Goal: Task Accomplishment & Management: Use online tool/utility

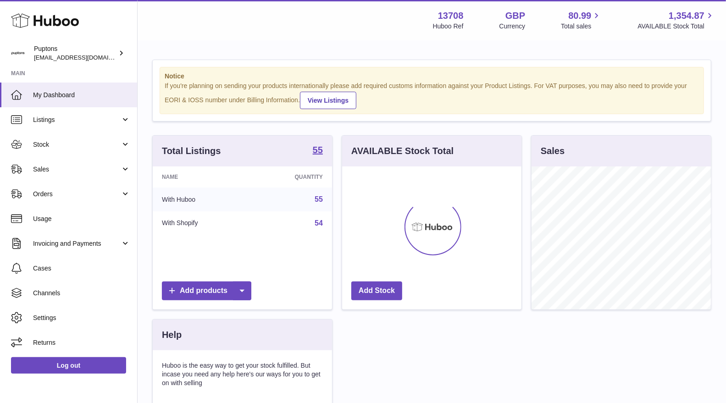
scroll to position [143, 179]
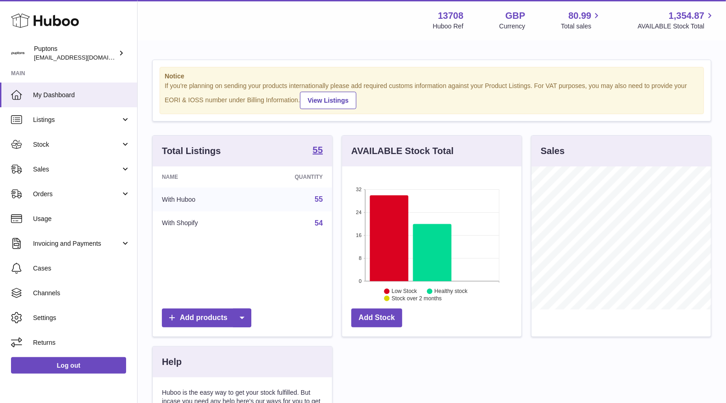
click at [66, 170] on span "Sales" at bounding box center [77, 169] width 88 height 9
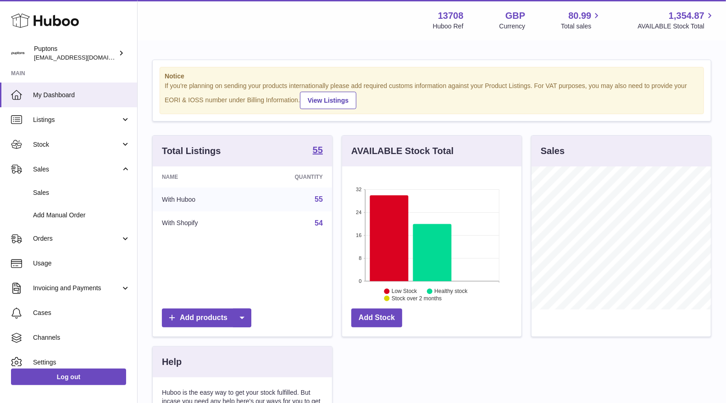
click at [57, 148] on span "Stock" at bounding box center [77, 144] width 88 height 9
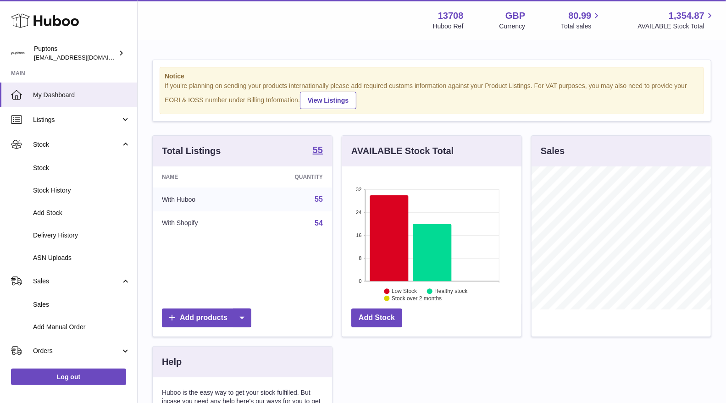
click at [55, 308] on span "Sales" at bounding box center [81, 305] width 97 height 9
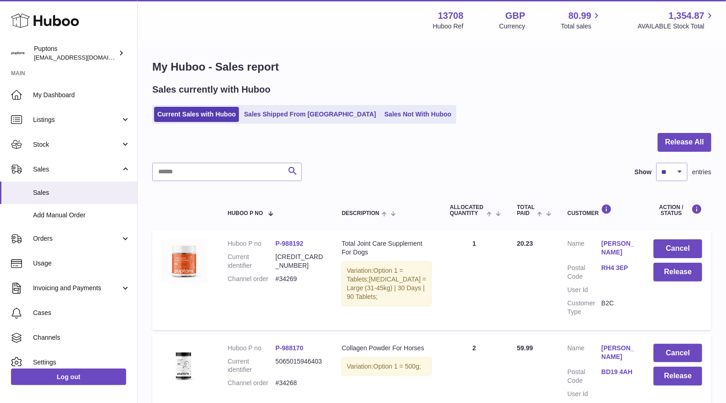
click at [381, 112] on link "Sales Not With Huboo" at bounding box center [417, 114] width 73 height 15
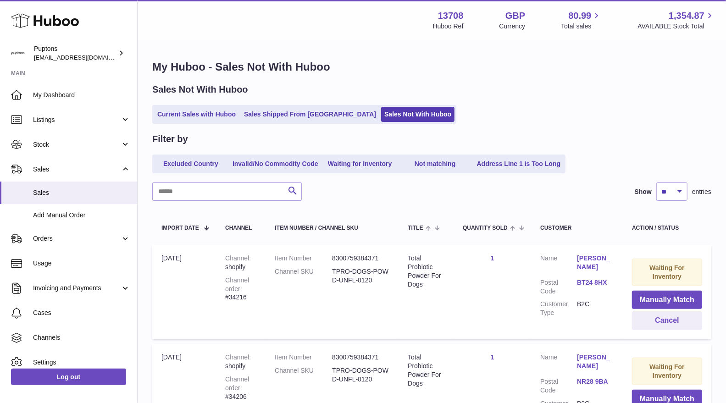
click at [218, 116] on link "Current Sales with Huboo" at bounding box center [196, 114] width 85 height 15
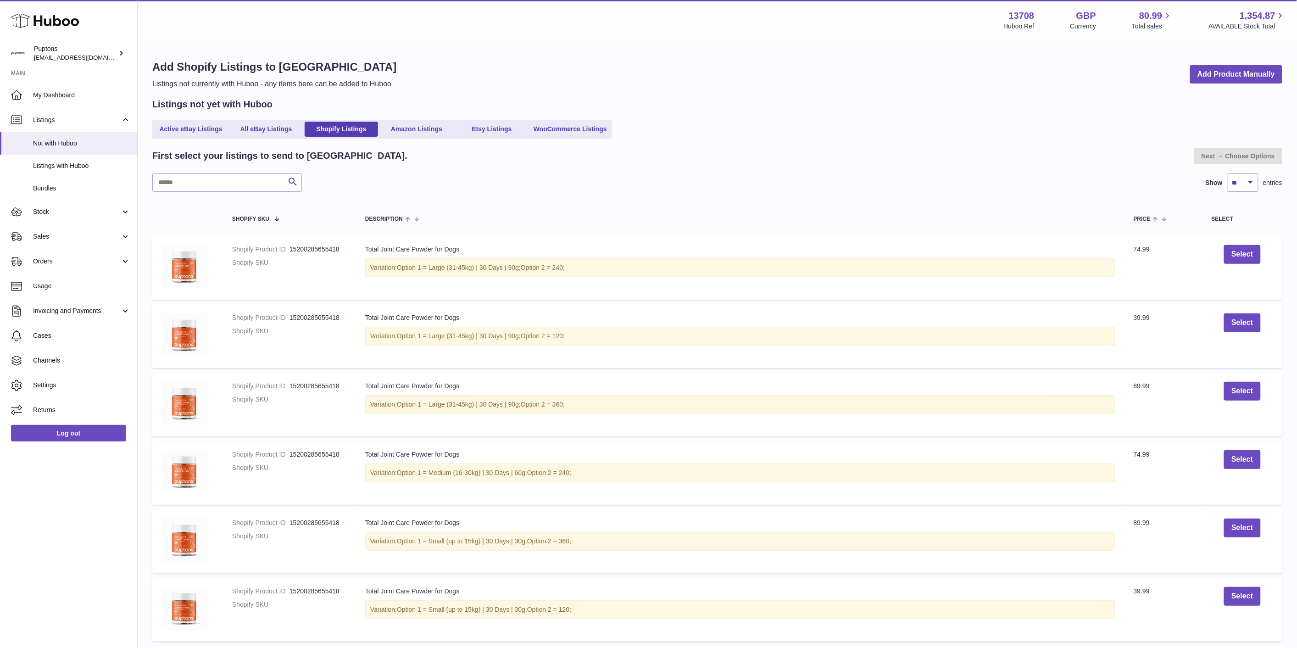
click at [50, 98] on span "My Dashboard" at bounding box center [81, 95] width 97 height 9
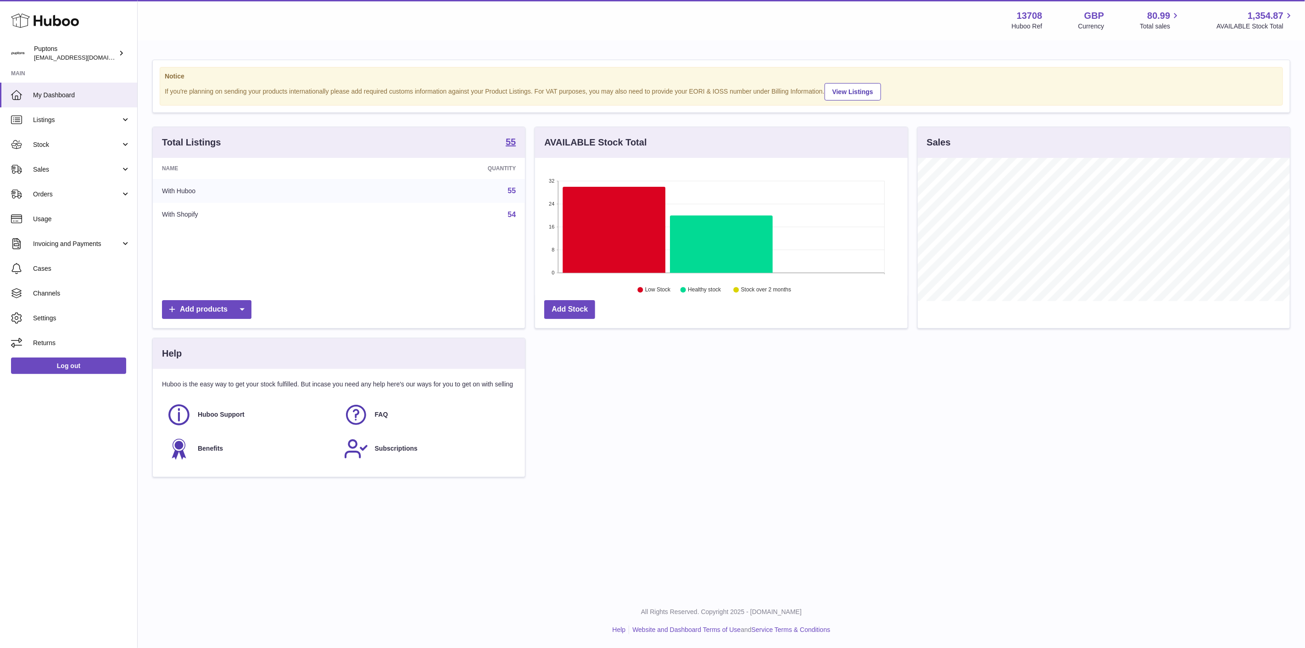
scroll to position [143, 372]
click at [62, 168] on span "Sales" at bounding box center [77, 169] width 88 height 9
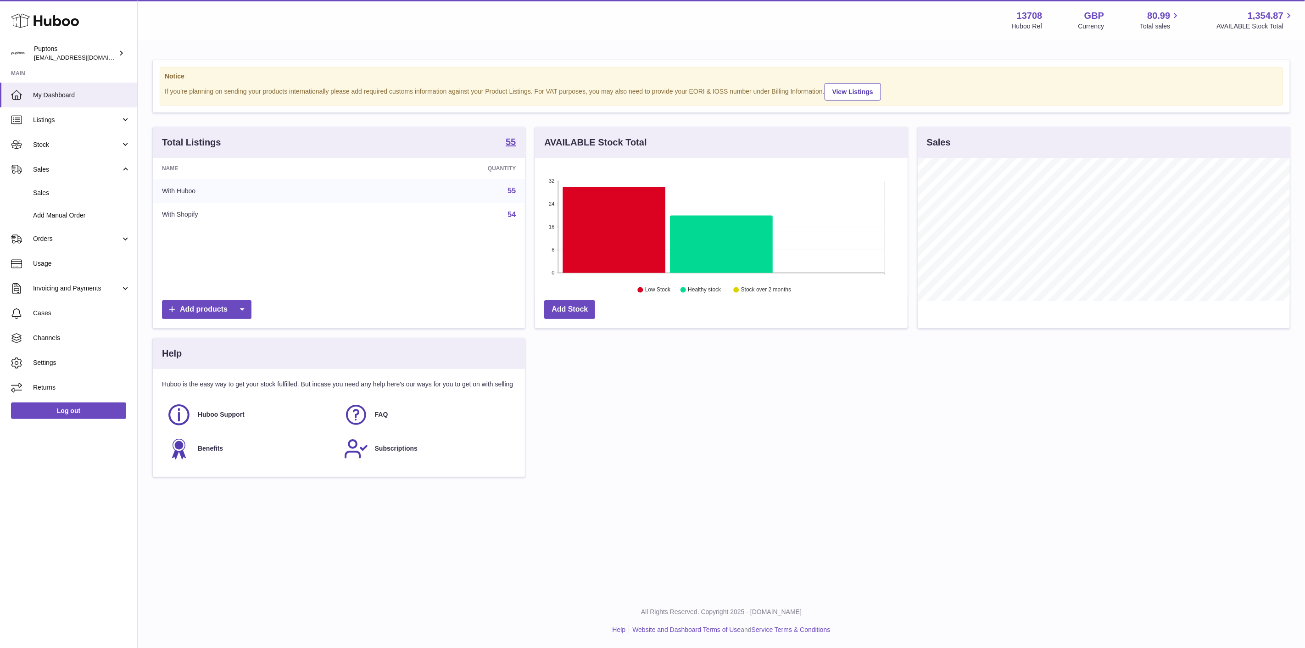
click at [43, 194] on span "Sales" at bounding box center [81, 193] width 97 height 9
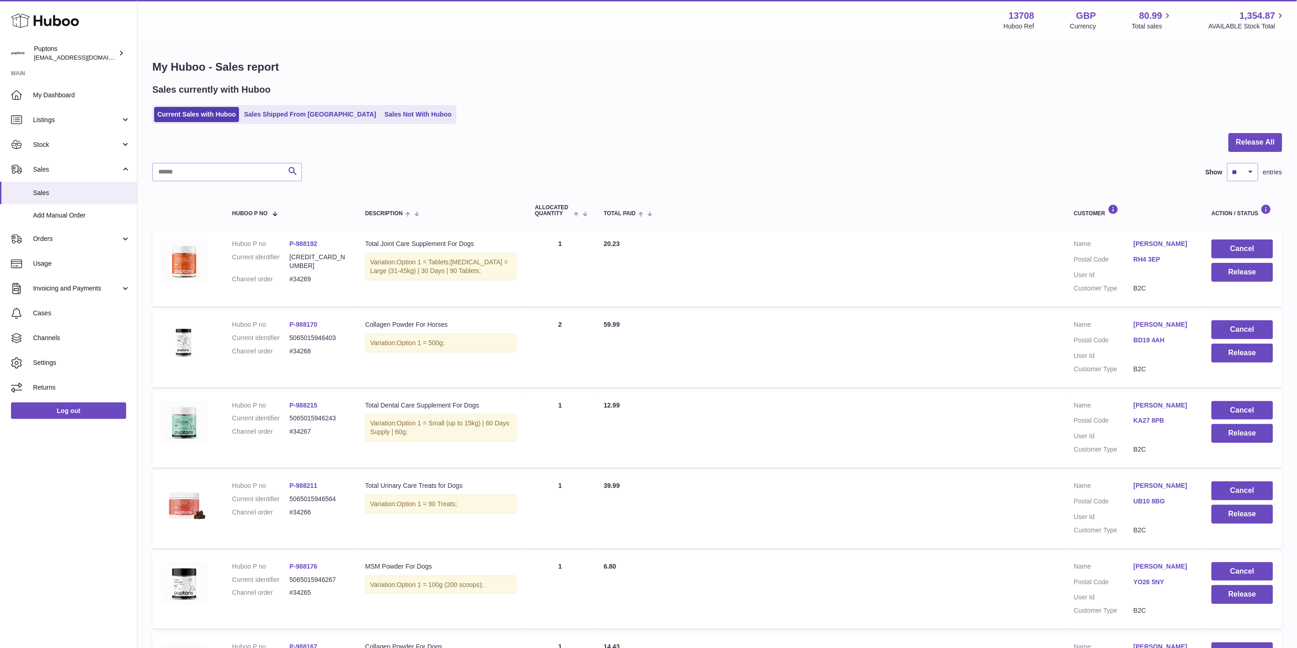
click at [397, 119] on link "Sales Not With Huboo" at bounding box center [417, 114] width 73 height 15
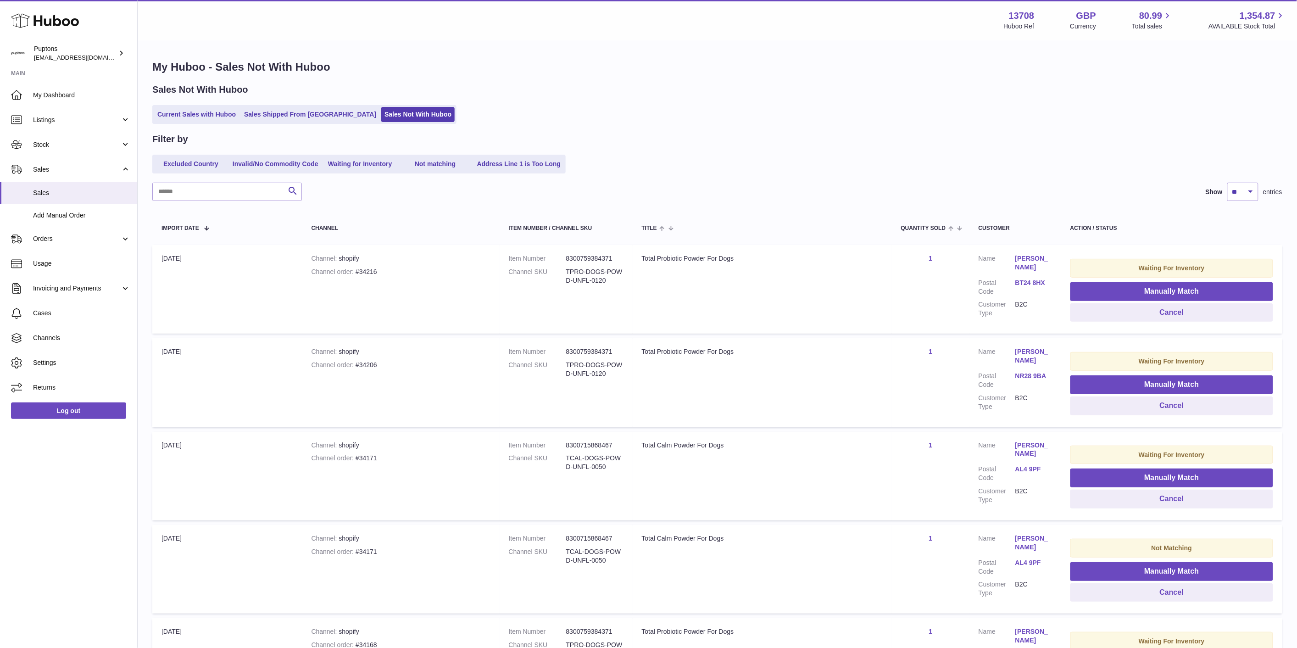
click at [365, 268] on div "Channel order #34216" at bounding box center [401, 272] width 179 height 9
copy div "34216"
click at [1132, 318] on button "Cancel" at bounding box center [1172, 312] width 203 height 19
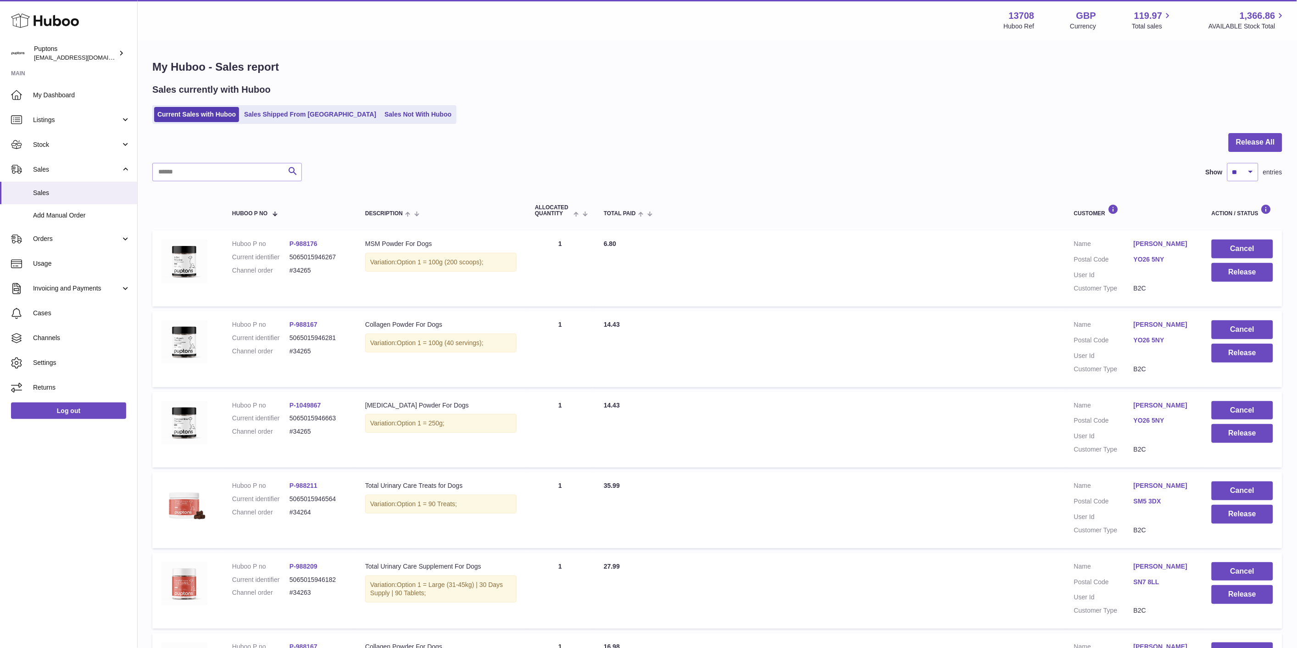
click at [49, 98] on span "My Dashboard" at bounding box center [81, 95] width 97 height 9
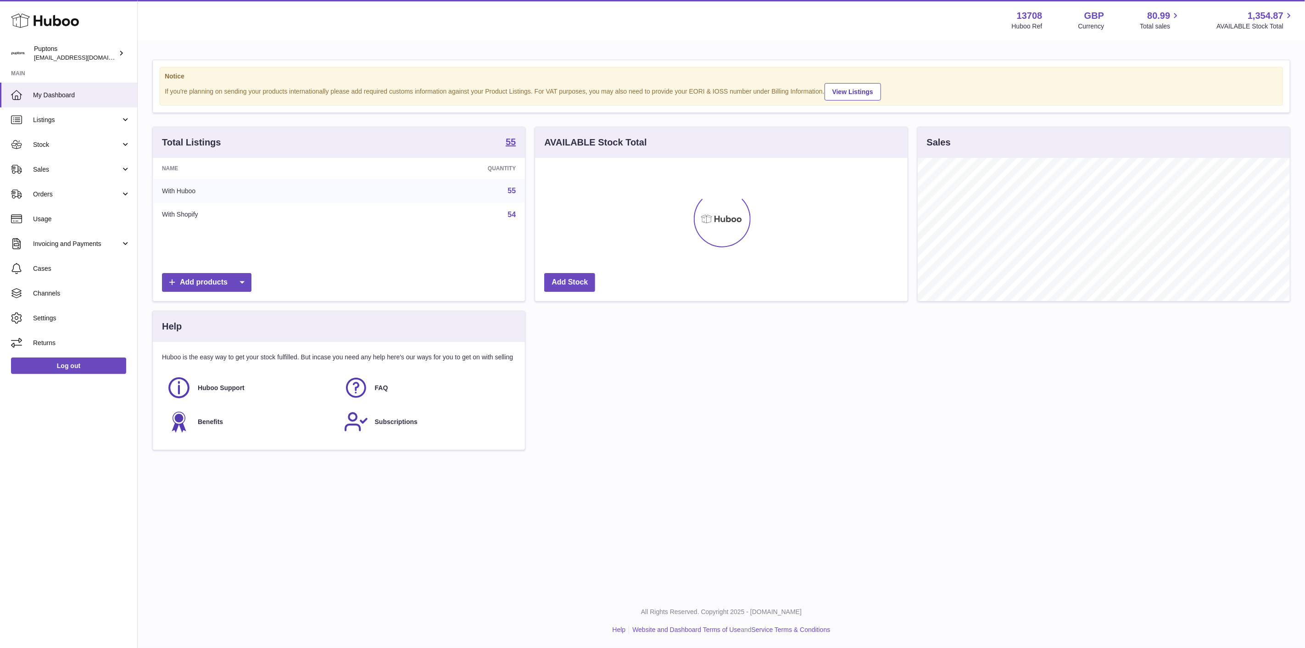
scroll to position [143, 372]
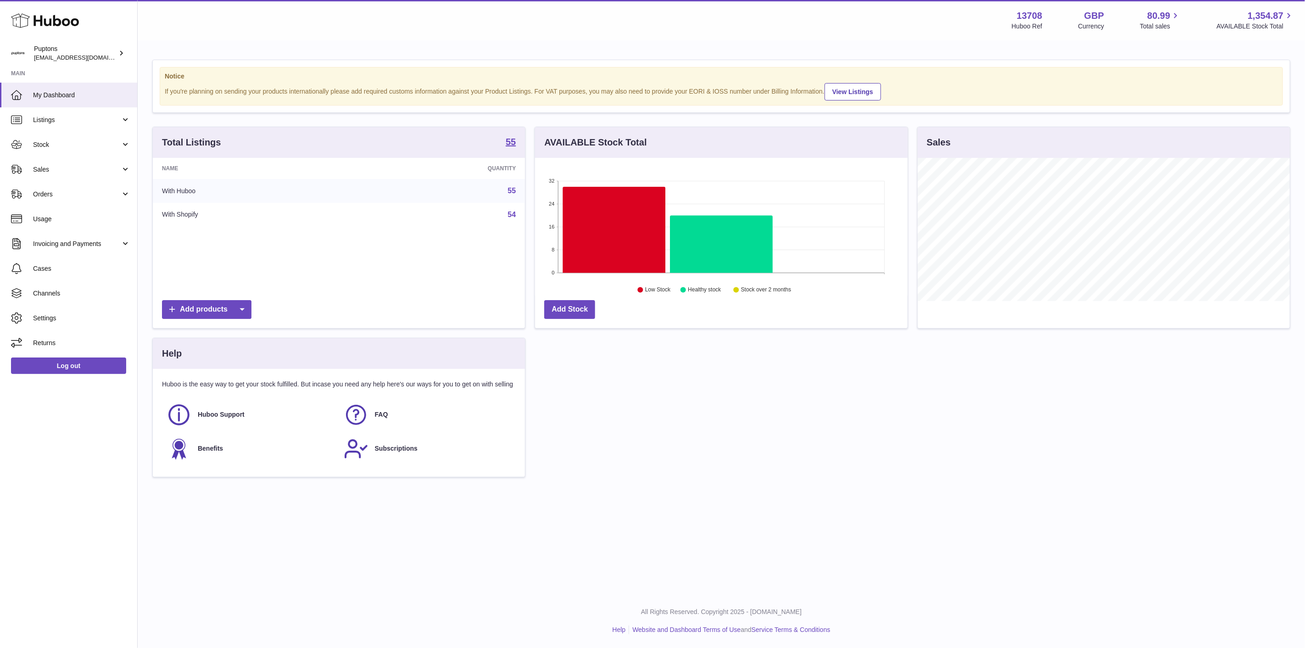
click at [58, 164] on link "Sales" at bounding box center [68, 169] width 137 height 25
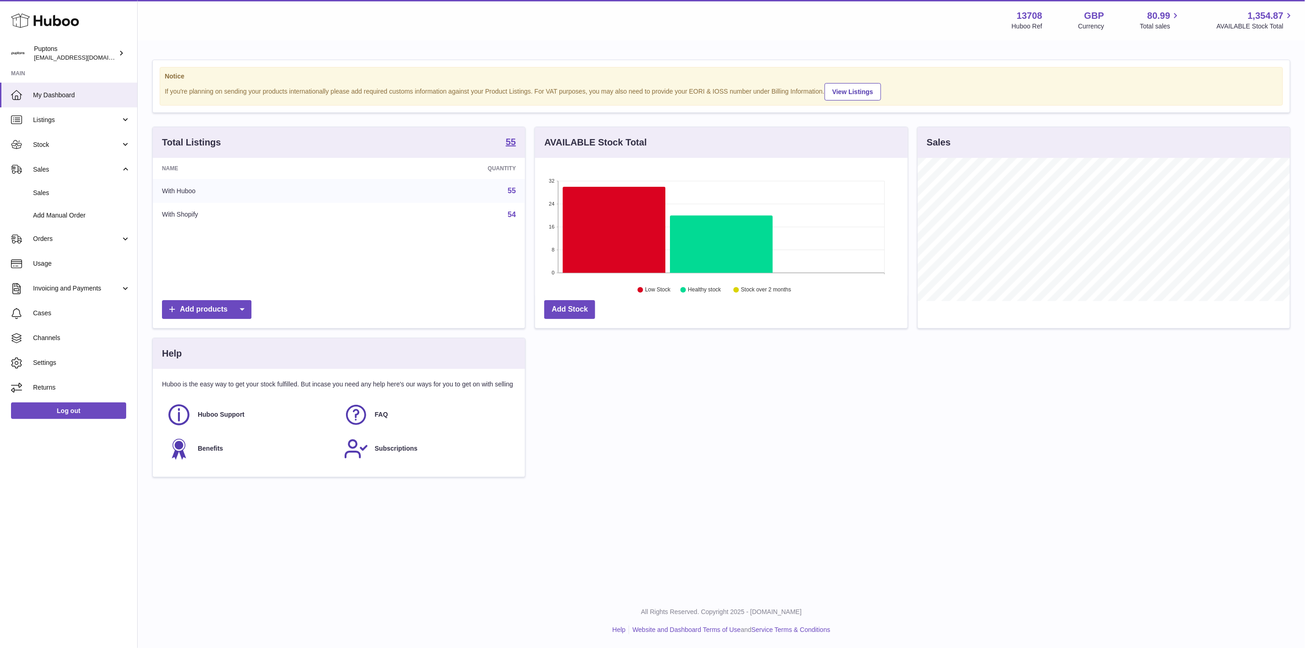
click at [66, 187] on link "Sales" at bounding box center [68, 193] width 137 height 22
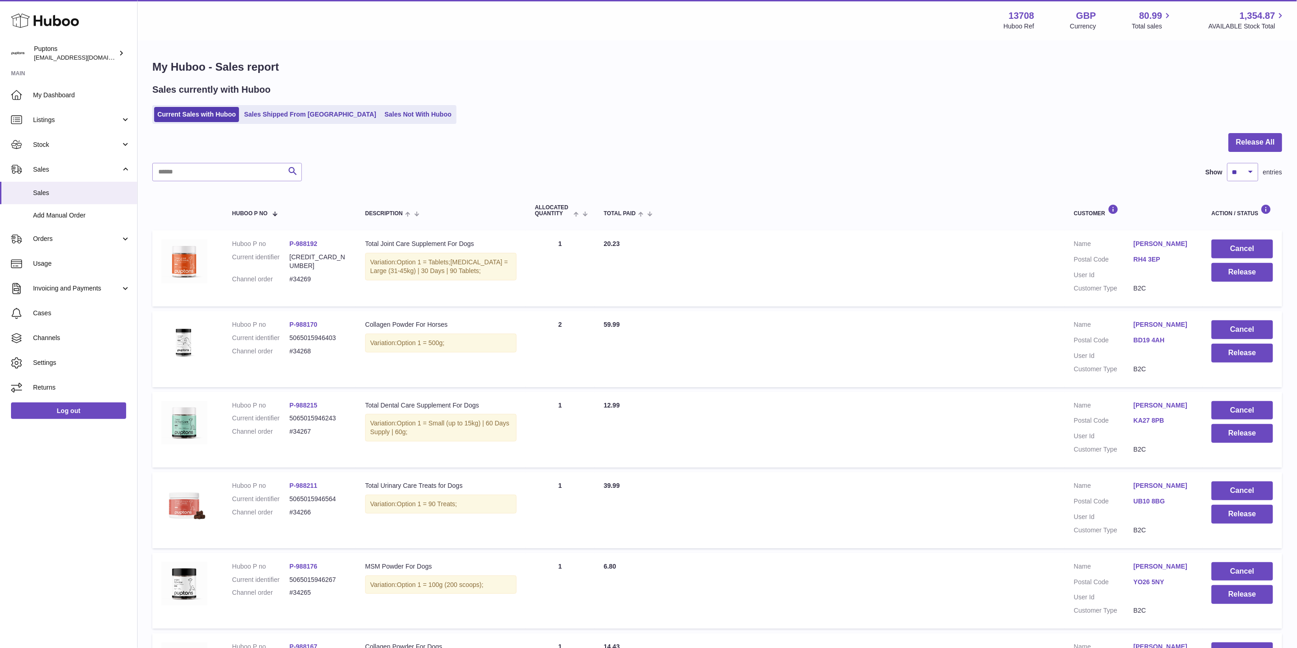
click at [387, 117] on link "Sales Not With Huboo" at bounding box center [417, 114] width 73 height 15
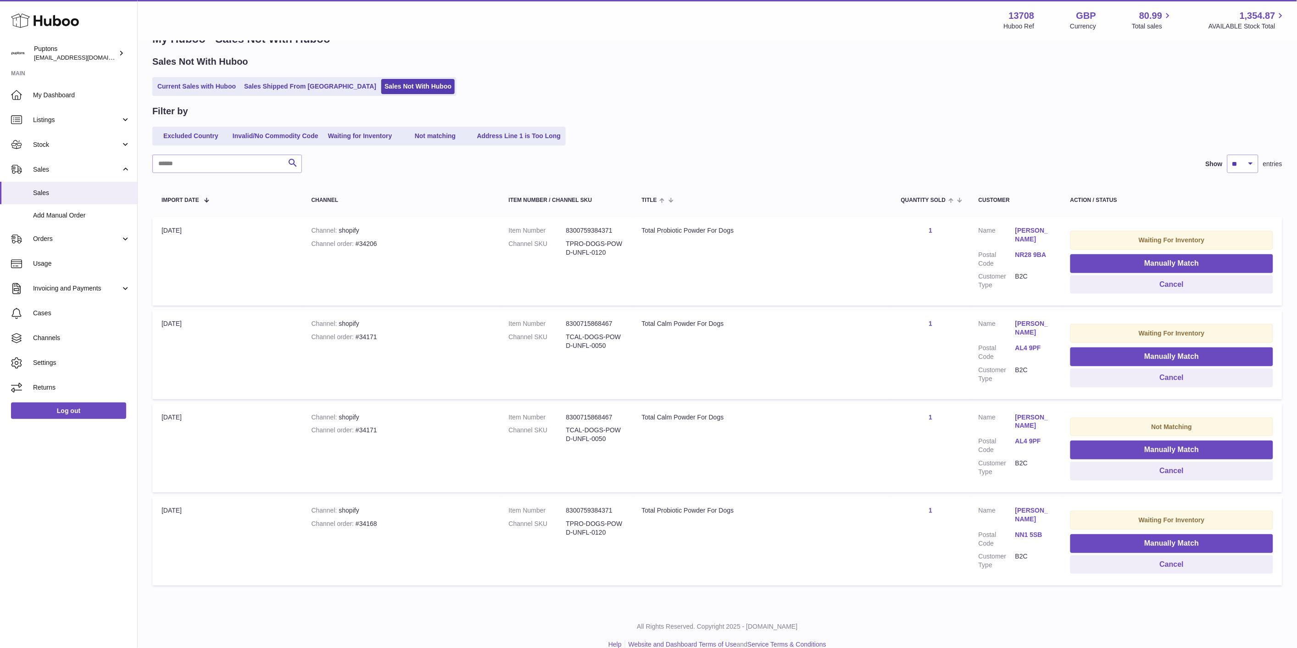
scroll to position [42, 0]
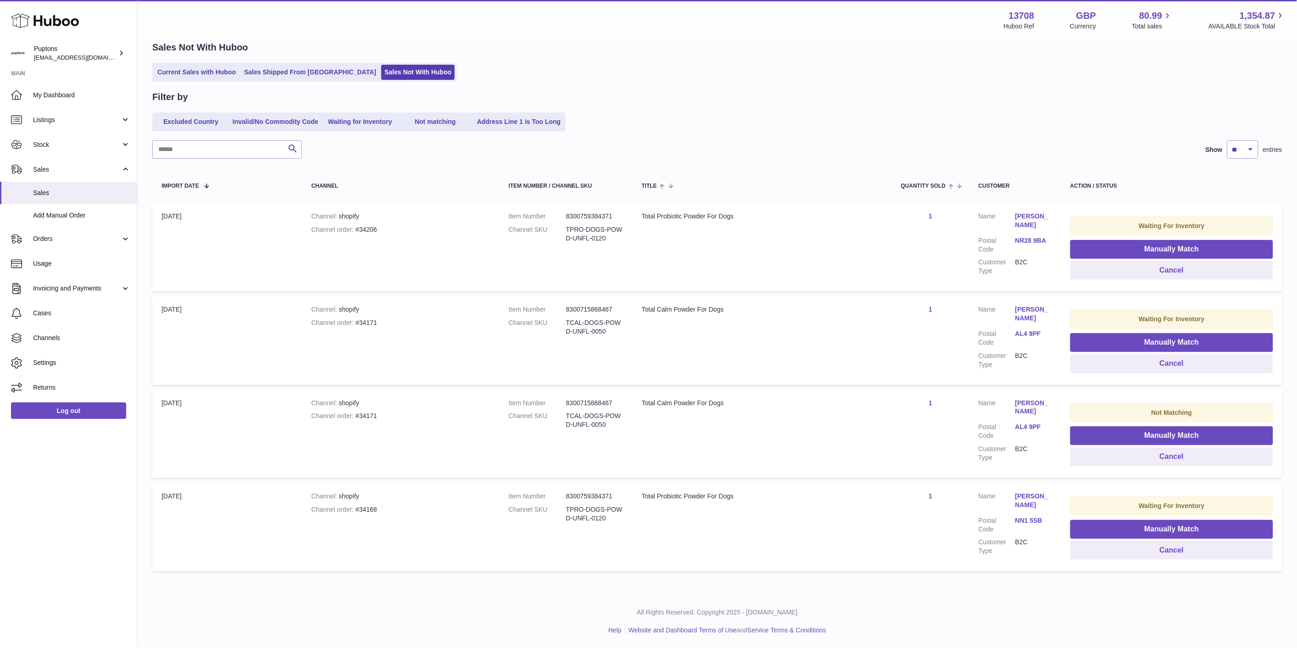
click at [360, 512] on div "Channel order #34168" at bounding box center [401, 509] width 179 height 9
click at [361, 510] on div "Channel order #34168" at bounding box center [401, 509] width 179 height 9
copy div "34168"
click at [1139, 552] on button "Cancel" at bounding box center [1172, 550] width 203 height 19
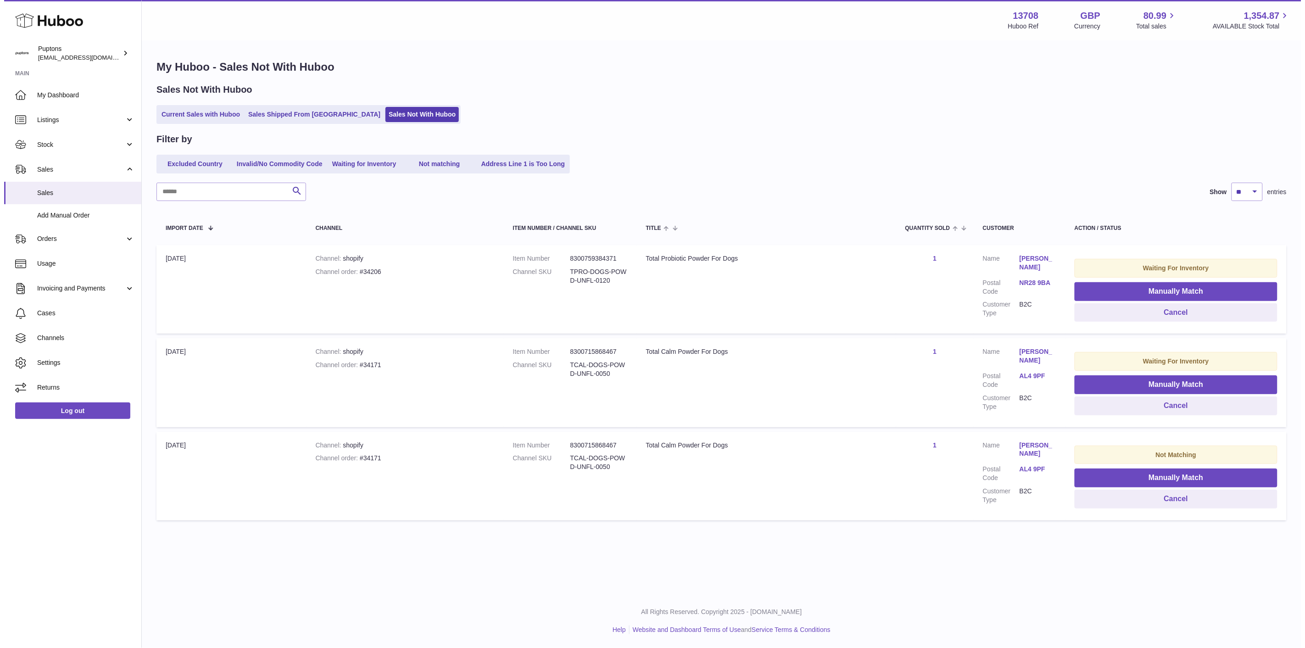
scroll to position [0, 0]
click at [364, 456] on div "Channel order #34171" at bounding box center [403, 458] width 181 height 9
click at [363, 455] on div "Channel order #34171" at bounding box center [403, 458] width 181 height 9
copy div "34171"
click at [1129, 503] on button "Cancel" at bounding box center [1178, 499] width 205 height 19
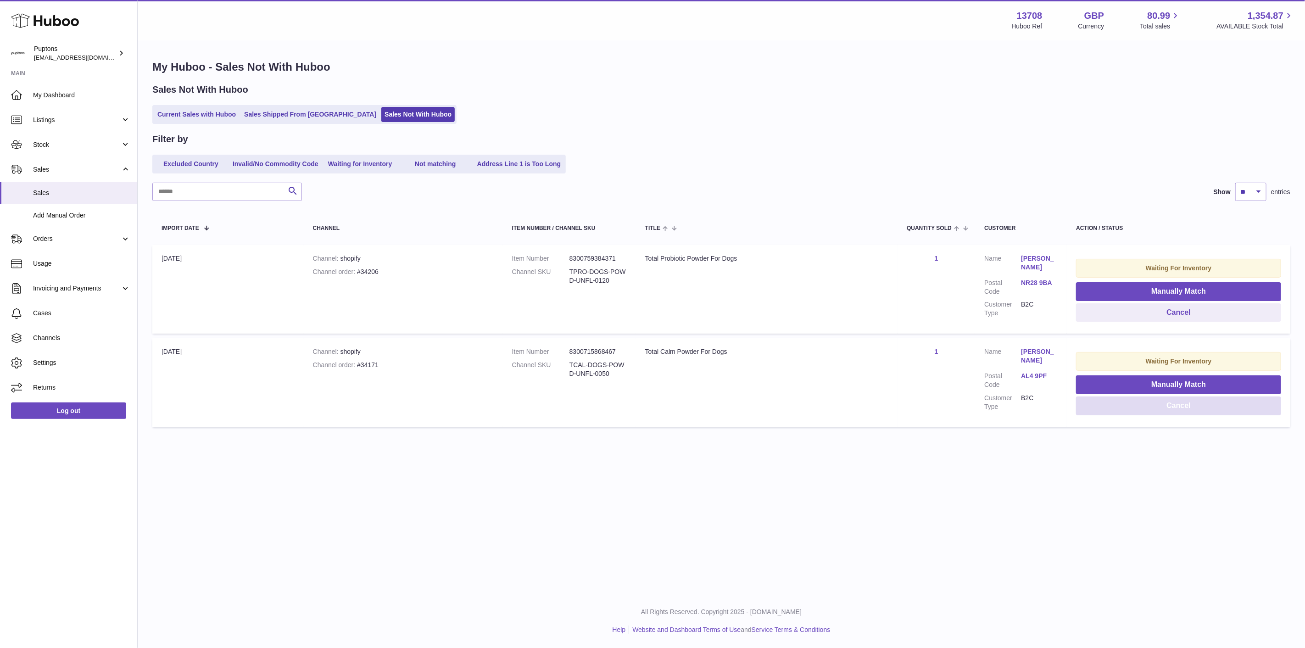
click at [1157, 402] on button "Cancel" at bounding box center [1178, 406] width 205 height 19
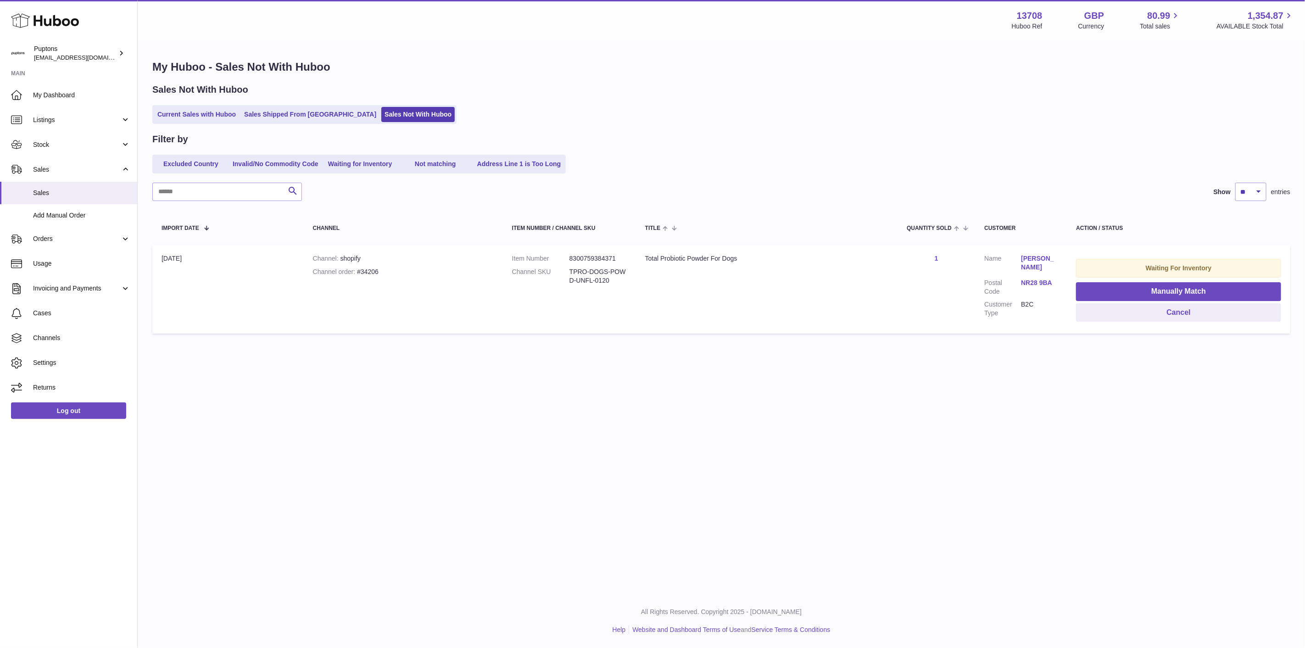
click at [369, 274] on div "Channel order #34206" at bounding box center [403, 272] width 181 height 9
copy div "34206"
drag, startPoint x: 1154, startPoint y: 312, endPoint x: 1147, endPoint y: 312, distance: 6.9
click at [1154, 312] on button "Cancel" at bounding box center [1178, 312] width 205 height 19
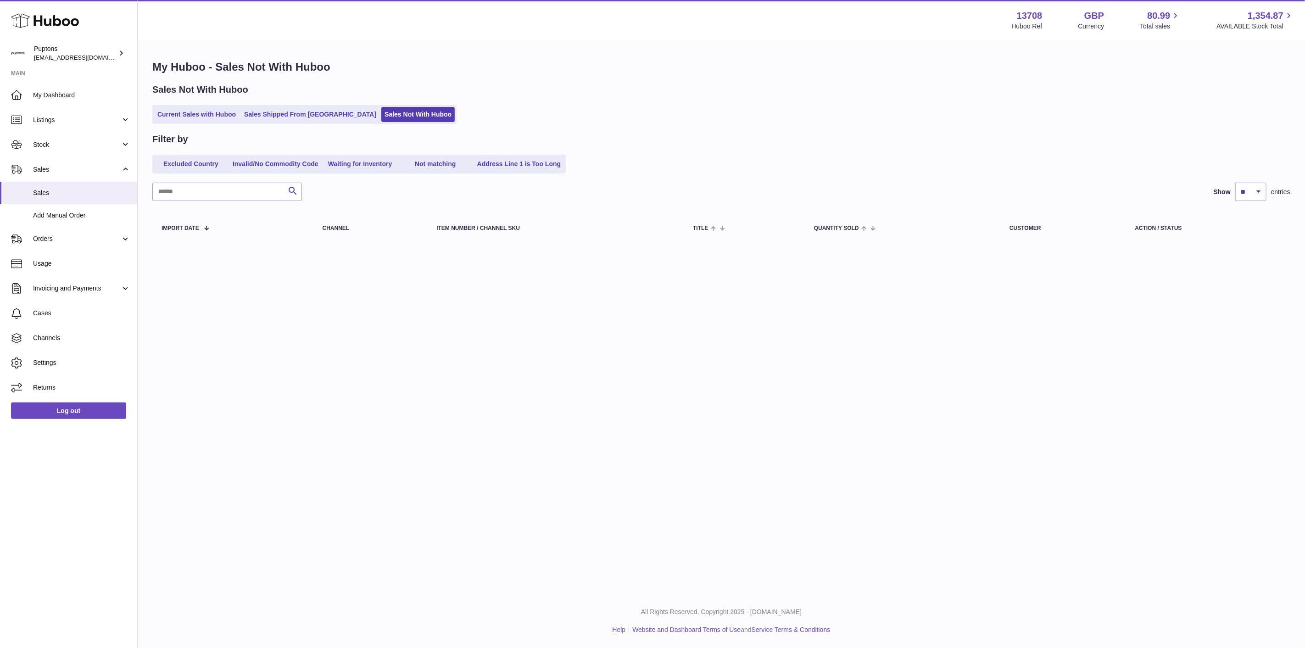
click at [184, 117] on link "Current Sales with Huboo" at bounding box center [196, 114] width 85 height 15
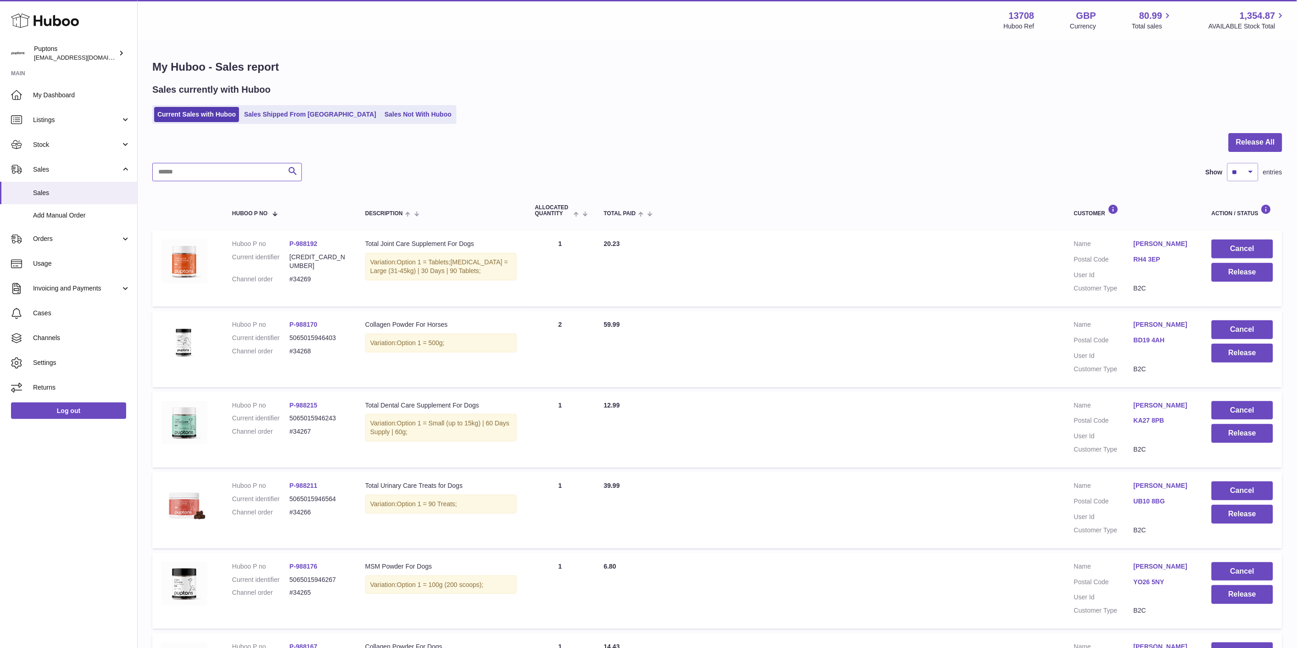
click at [201, 174] on input "text" at bounding box center [227, 172] width 150 height 18
click at [50, 99] on span "My Dashboard" at bounding box center [81, 95] width 97 height 9
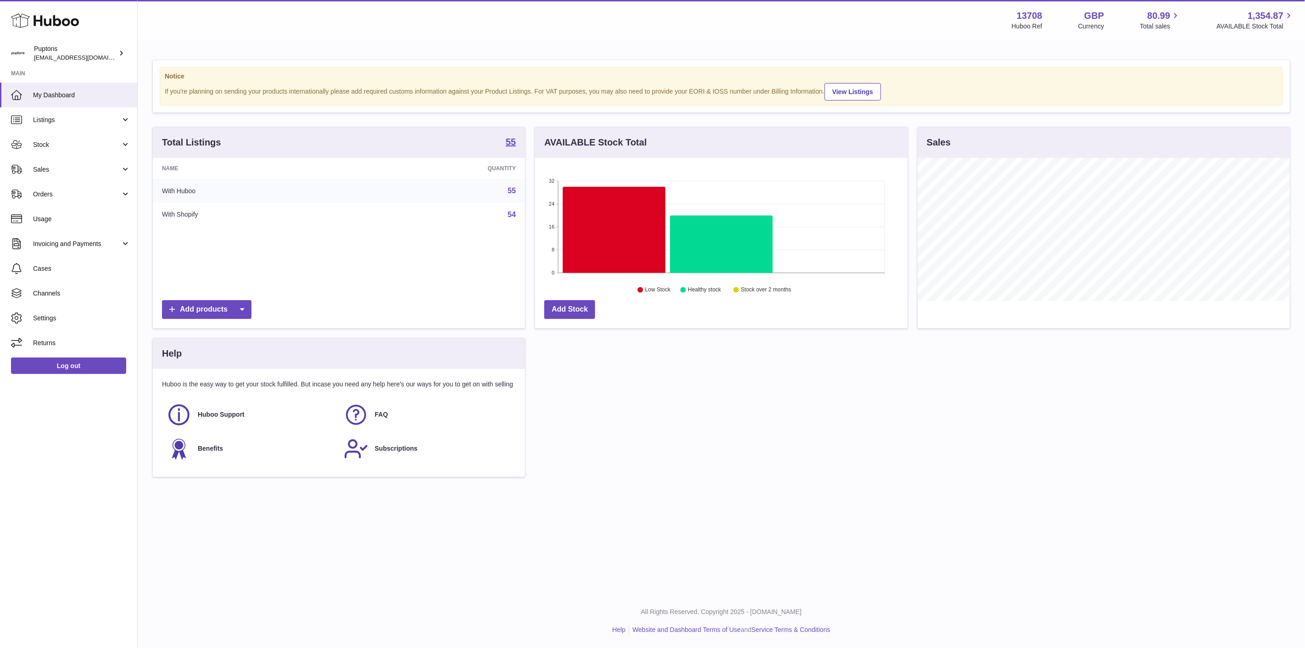
scroll to position [143, 372]
click at [51, 171] on span "Sales" at bounding box center [77, 169] width 88 height 9
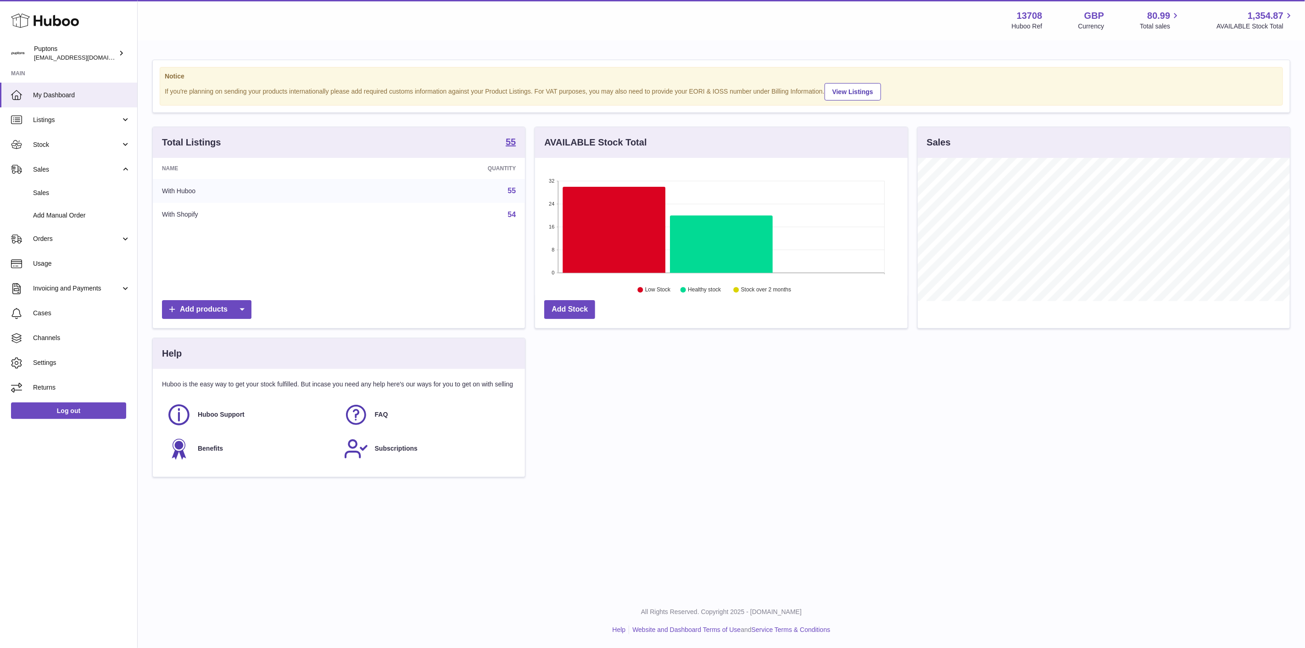
click at [57, 199] on link "Sales" at bounding box center [68, 193] width 137 height 22
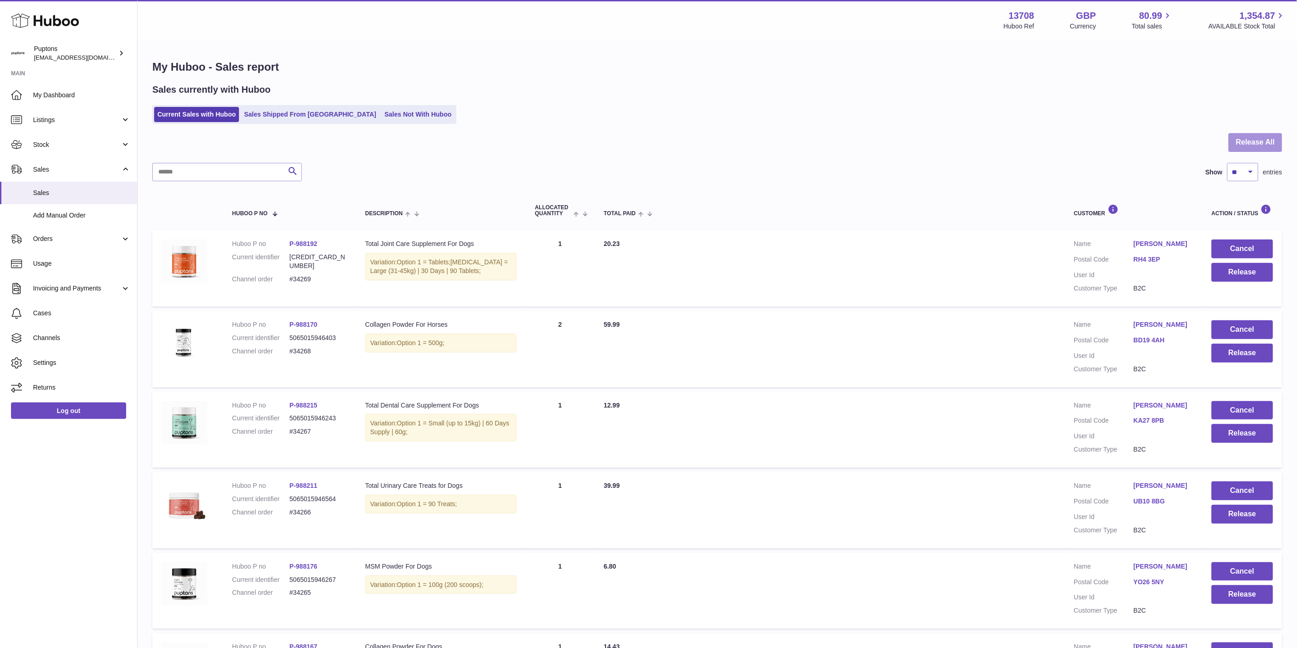
click at [1236, 143] on button "Release All" at bounding box center [1256, 142] width 54 height 19
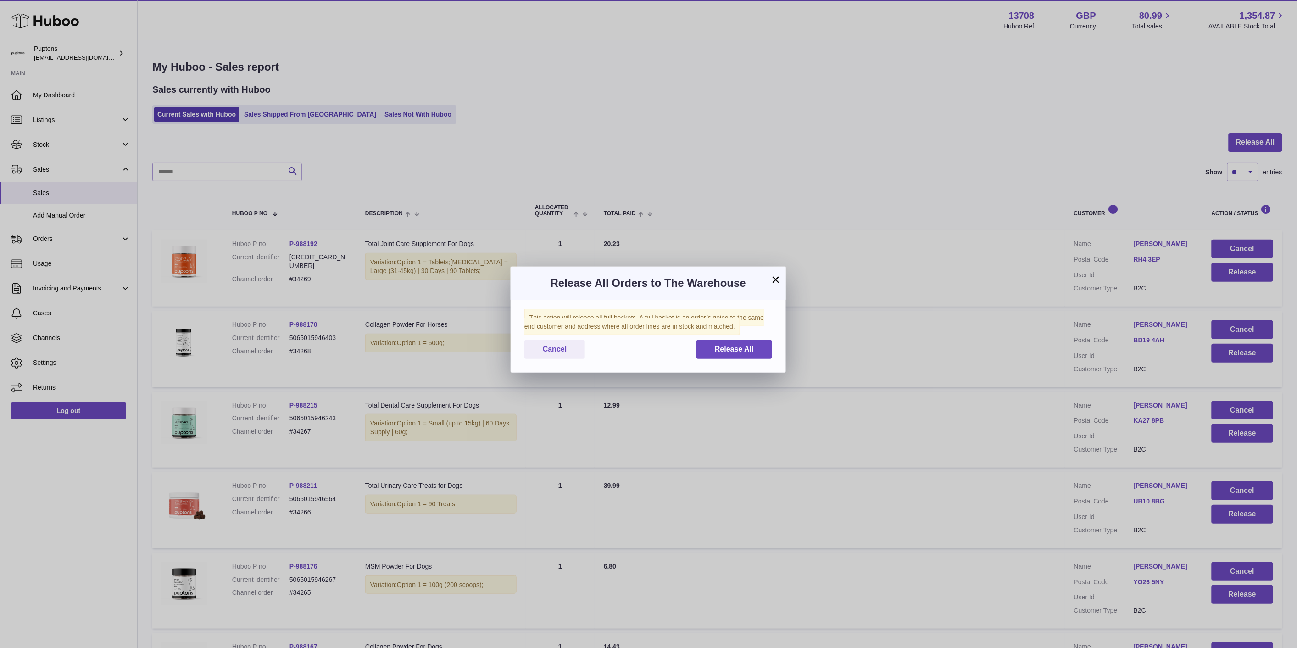
click at [774, 358] on div "This action will release all full baskets. A full basket is an order/s going to…" at bounding box center [648, 336] width 275 height 73
click at [766, 358] on button "Release All" at bounding box center [735, 349] width 76 height 19
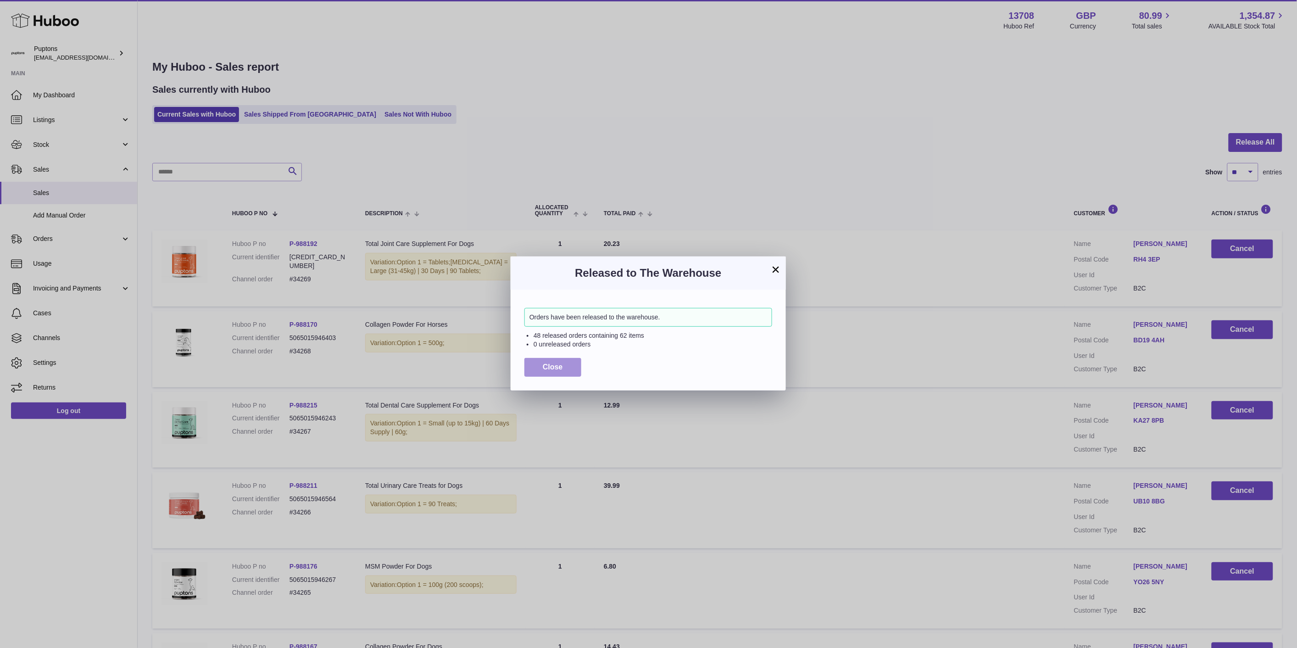
click at [541, 368] on button "Close" at bounding box center [553, 367] width 57 height 19
